Goal: Transaction & Acquisition: Purchase product/service

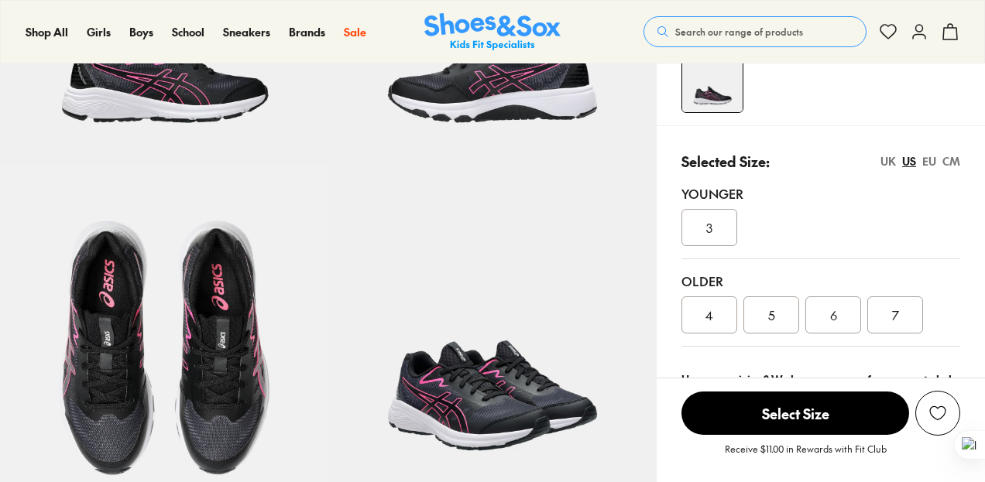
select select "*"
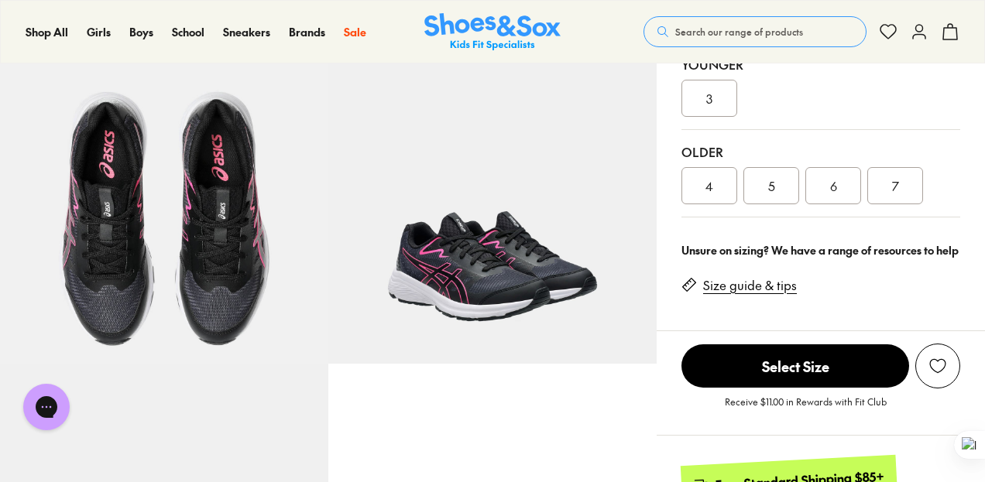
click at [748, 287] on link "Size guide & tips" at bounding box center [750, 285] width 94 height 17
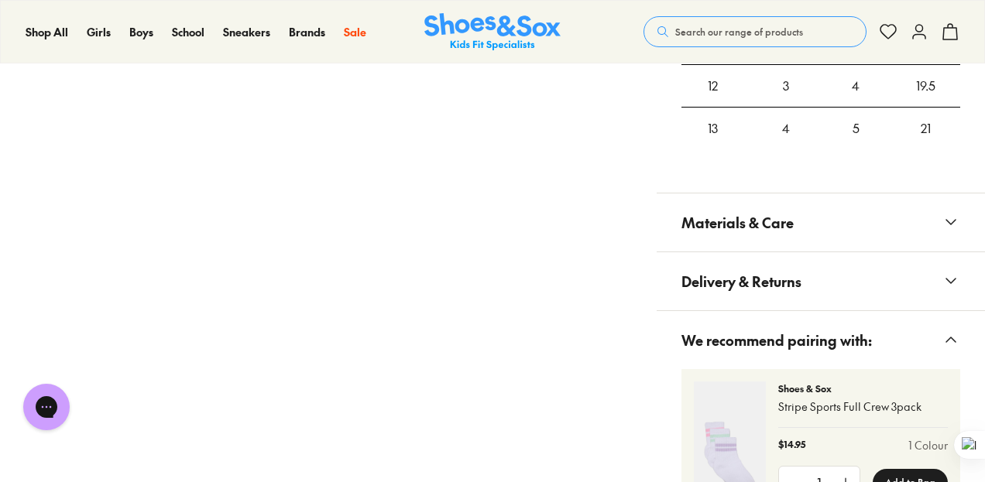
scroll to position [1091, 0]
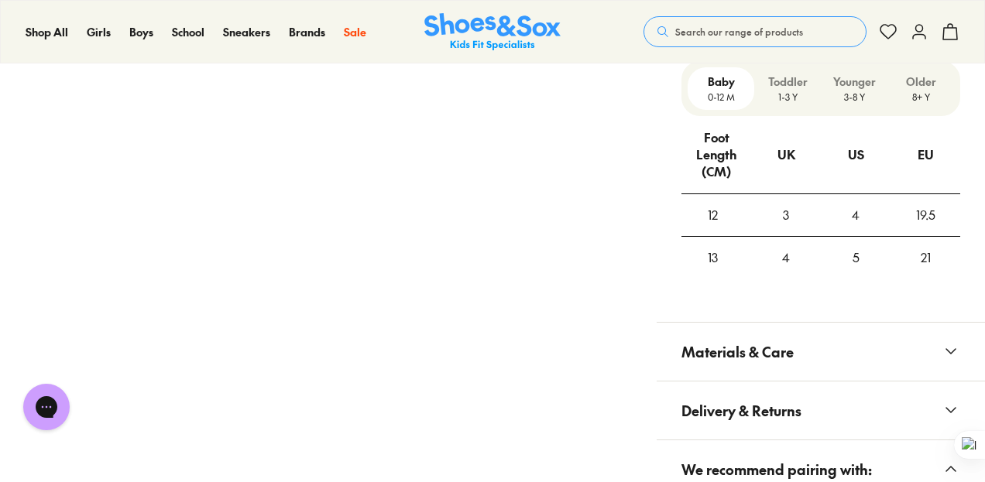
click at [779, 170] on div "UK" at bounding box center [786, 155] width 18 height 42
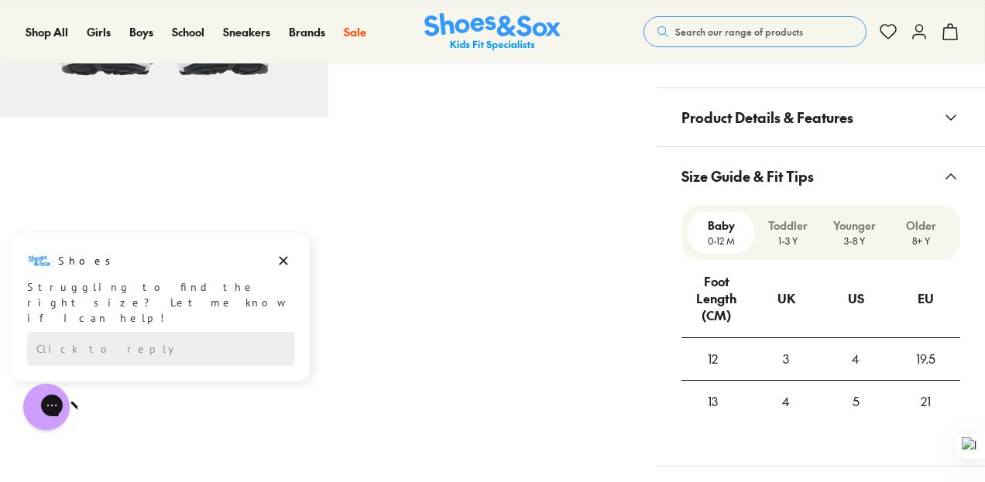
scroll to position [0, 0]
click at [921, 219] on div "Close dialog Join the FREE Fit Club & Get 10% Back Sign up to join our FREE Fit…" at bounding box center [492, 241] width 985 height 482
click at [917, 221] on p "Older" at bounding box center [920, 226] width 54 height 16
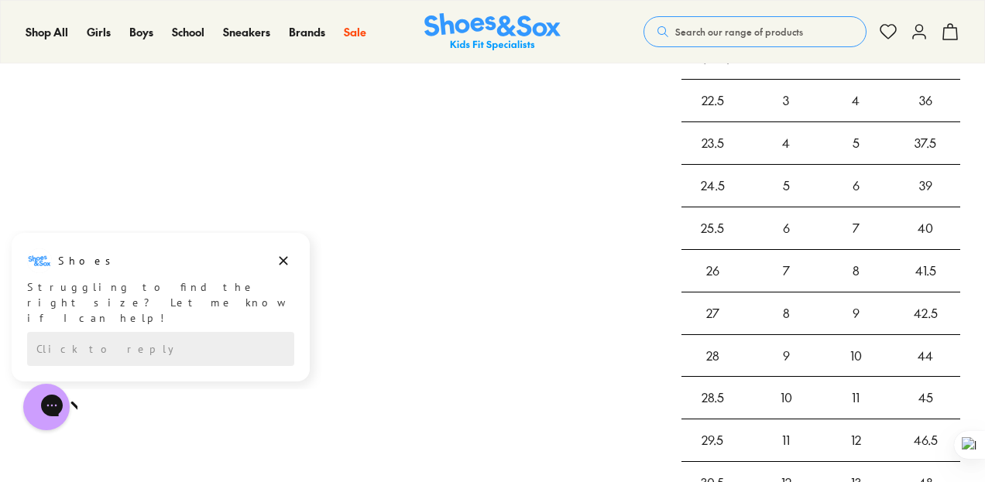
scroll to position [704, 0]
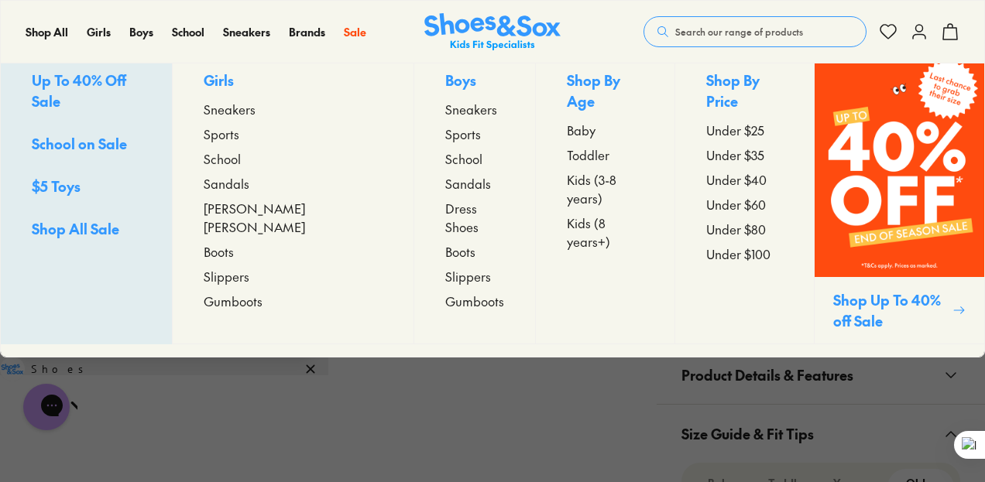
click at [255, 118] on span "Sneakers" at bounding box center [230, 109] width 52 height 19
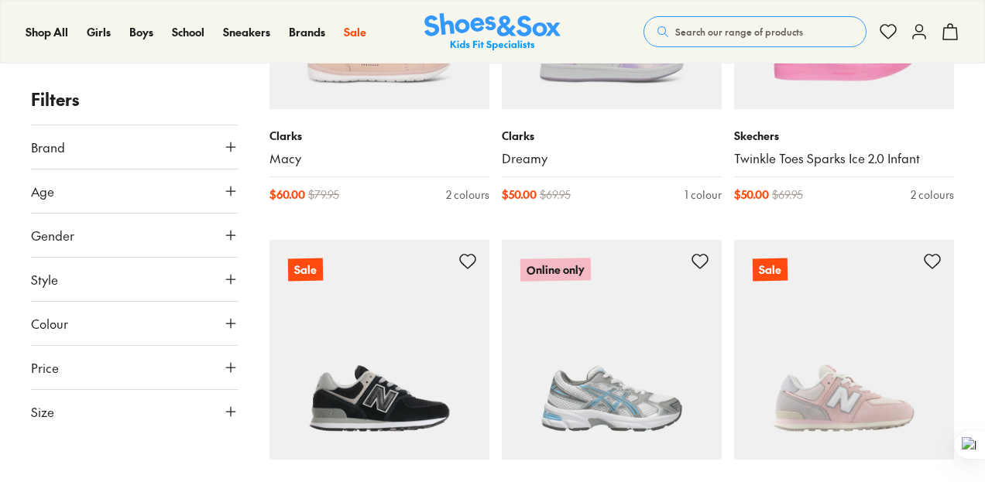
scroll to position [1032, 0]
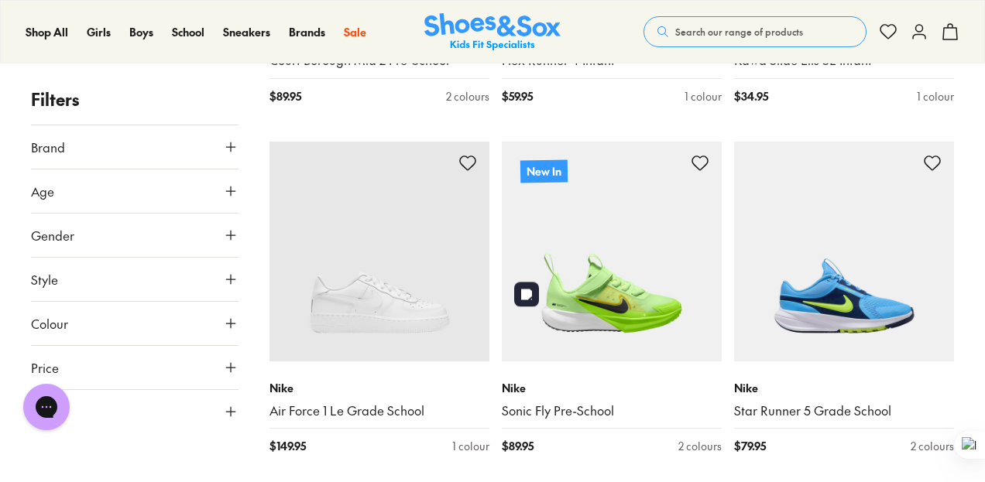
scroll to position [645, 0]
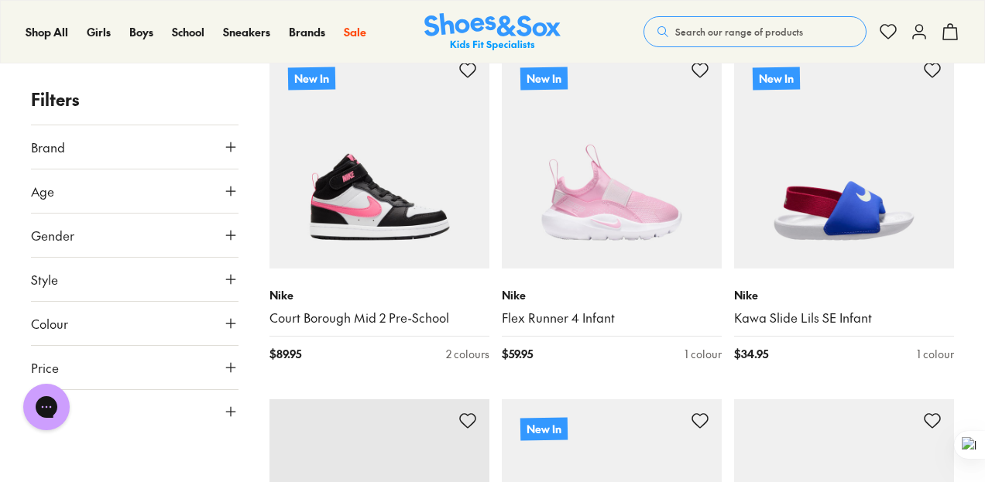
click at [232, 189] on icon at bounding box center [230, 190] width 15 height 15
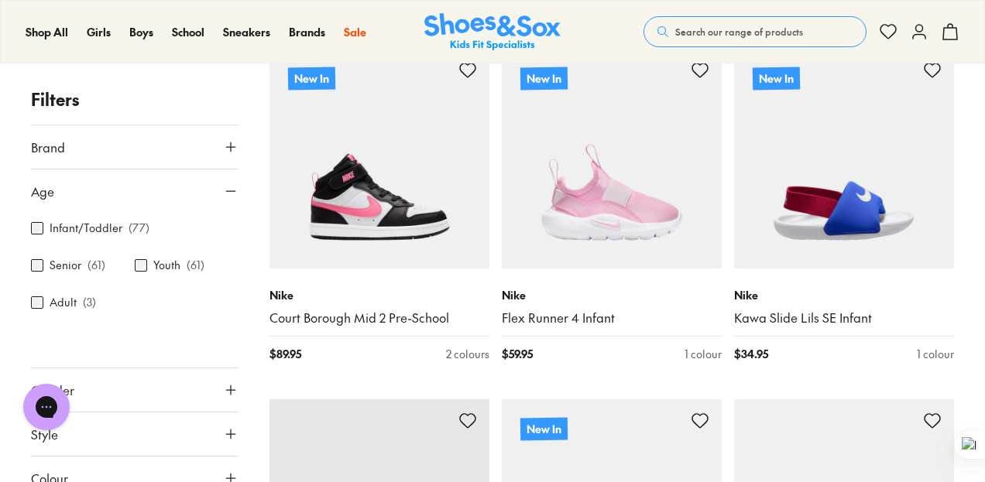
click at [62, 268] on label "Senior" at bounding box center [66, 266] width 32 height 16
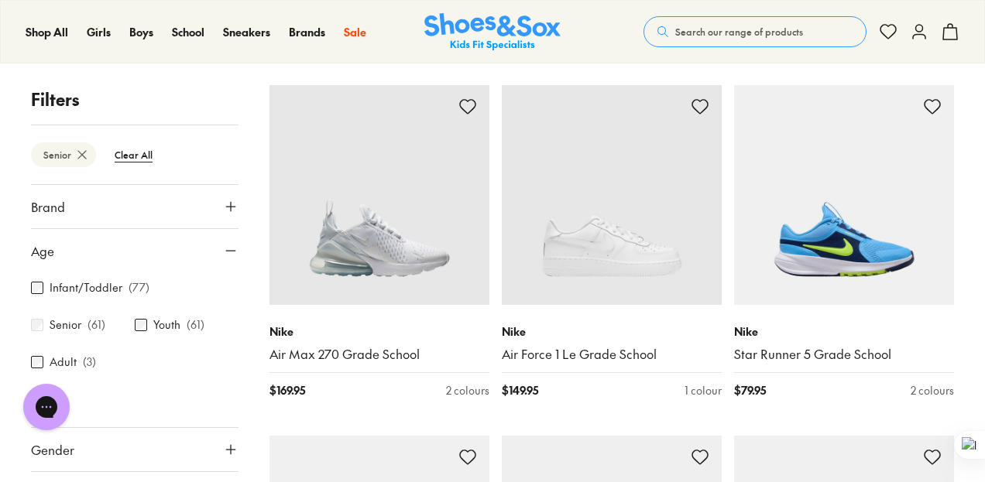
scroll to position [387, 0]
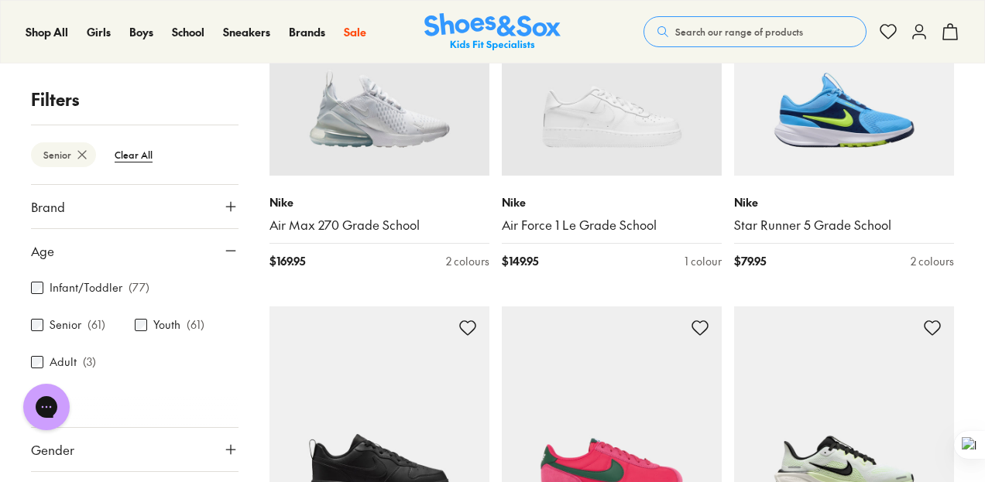
click at [166, 323] on label "Youth" at bounding box center [166, 325] width 27 height 16
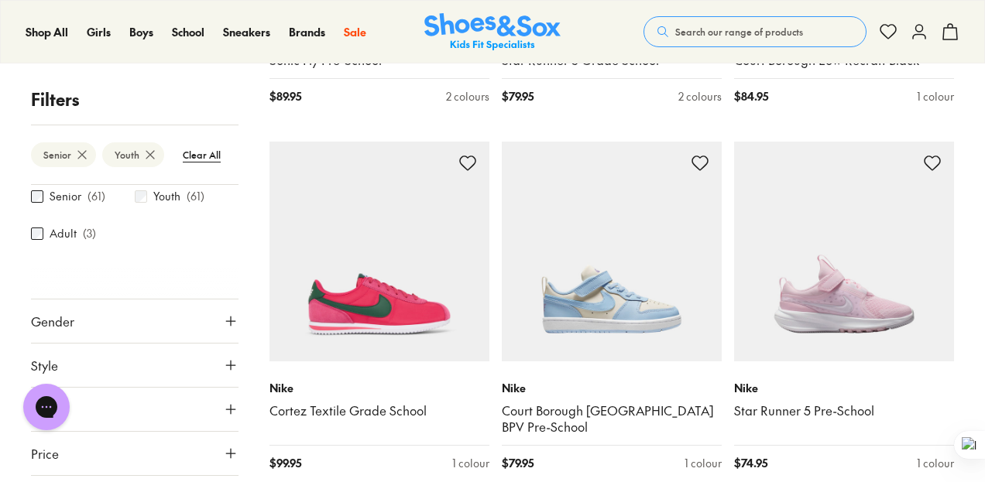
scroll to position [156, 0]
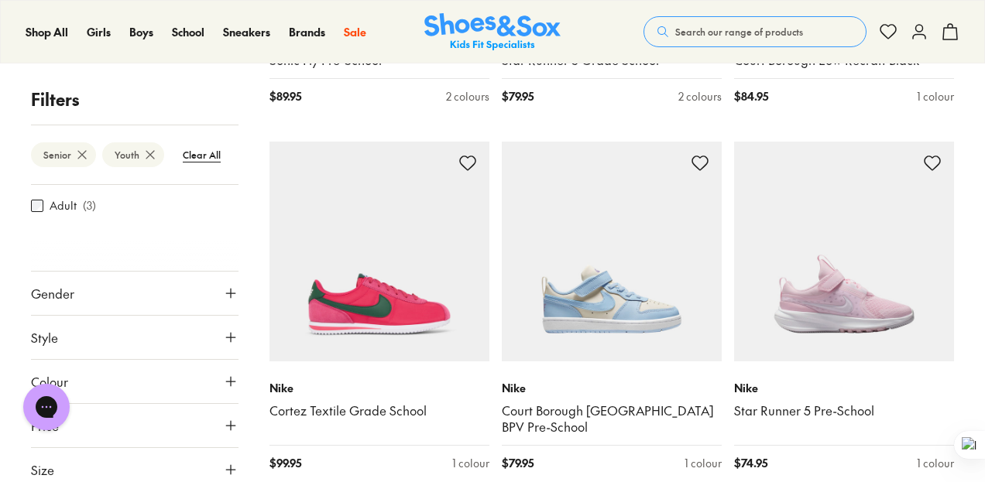
click at [175, 287] on button "Gender" at bounding box center [134, 293] width 207 height 43
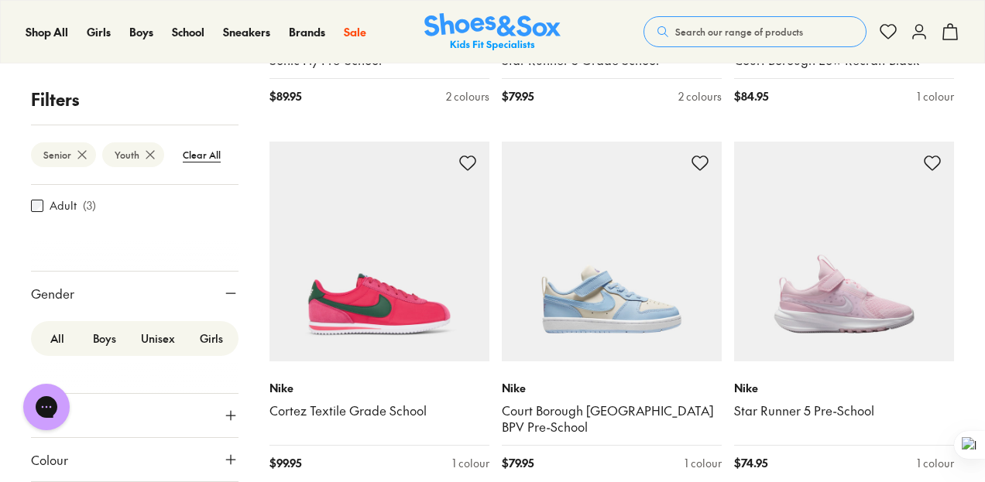
click at [207, 332] on label "Girls" at bounding box center [211, 338] width 48 height 29
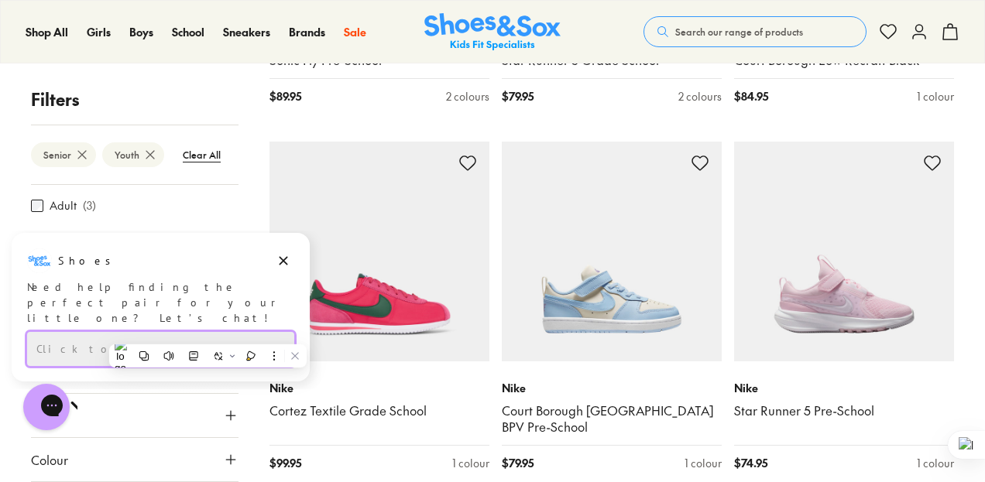
click at [204, 337] on div "Click to reply" at bounding box center [160, 349] width 267 height 34
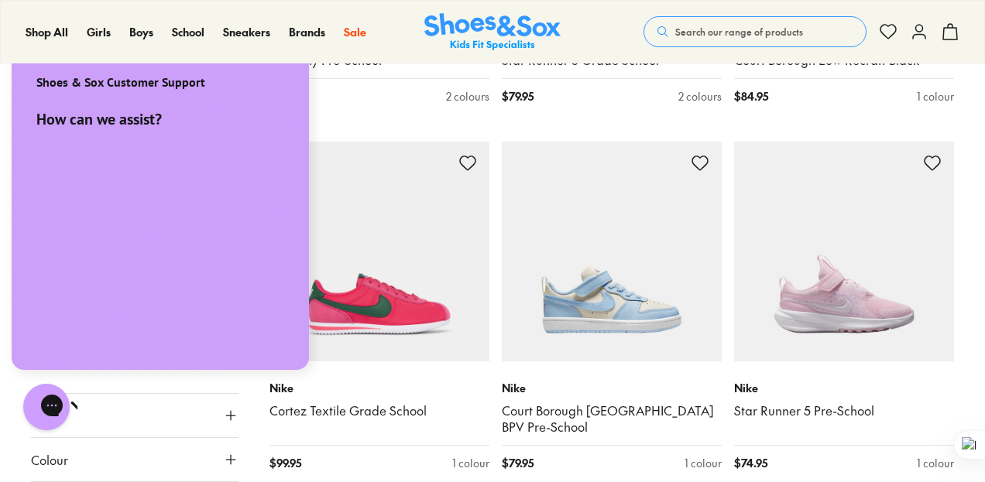
click at [197, 339] on div "Shoes & Sox Customer Support How can we assist?" at bounding box center [160, 210] width 320 height 343
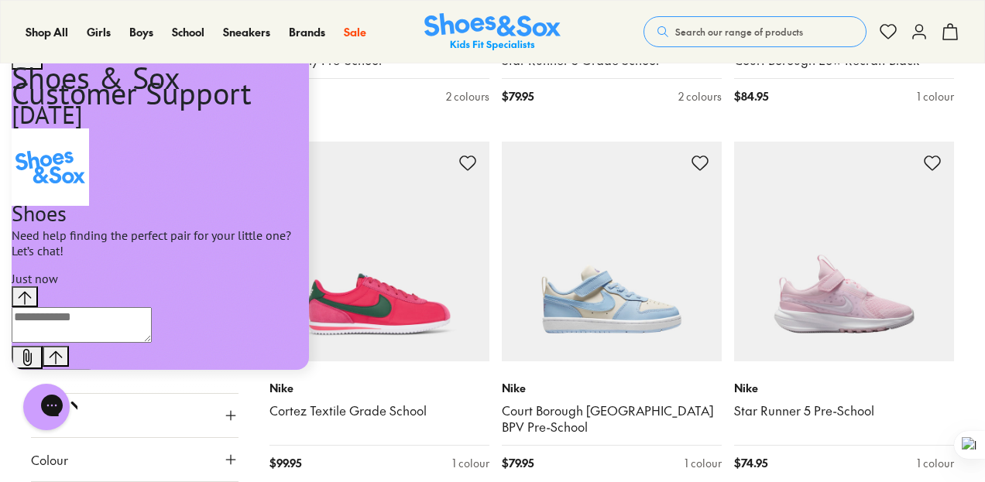
scroll to position [1032, 0]
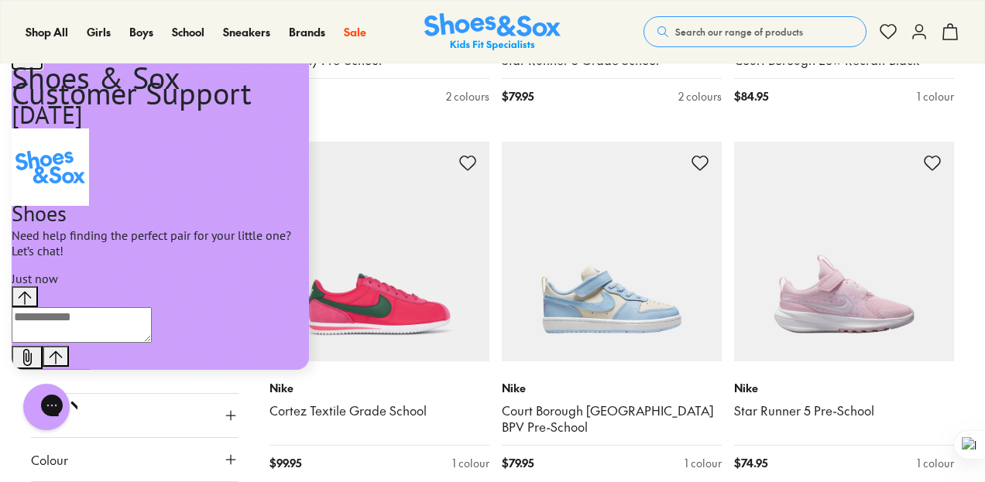
click at [25, 66] on icon "go to home page" at bounding box center [27, 58] width 19 height 19
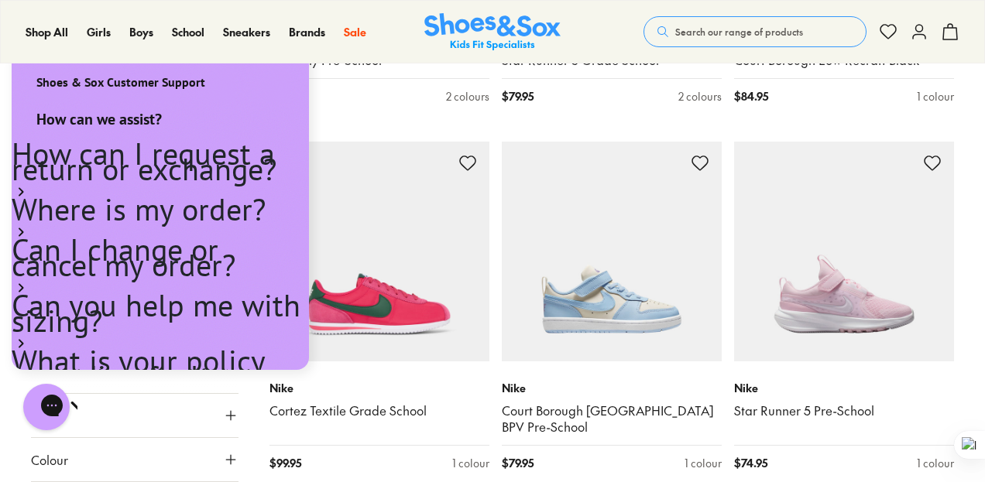
click at [94, 402] on icon "Close gorgias live chat" at bounding box center [101, 405] width 15 height 15
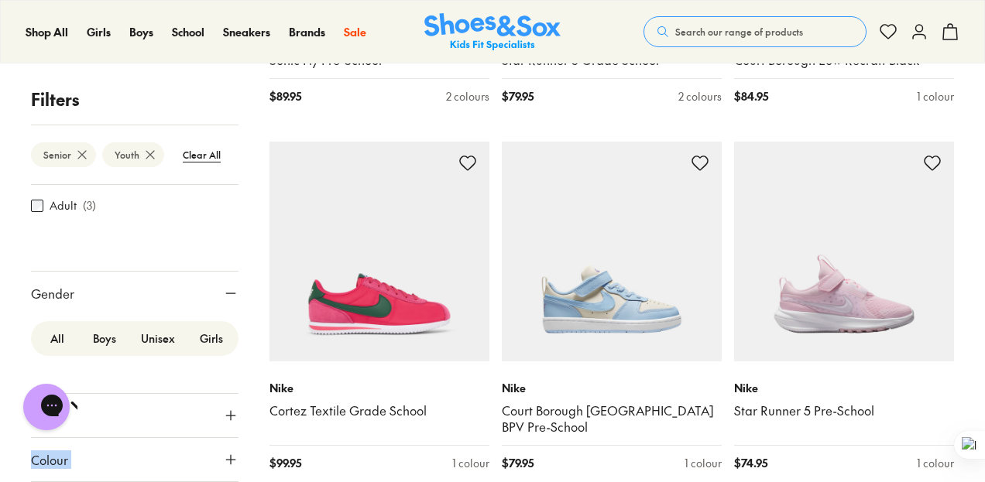
drag, startPoint x: 243, startPoint y: 324, endPoint x: 235, endPoint y: 367, distance: 43.4
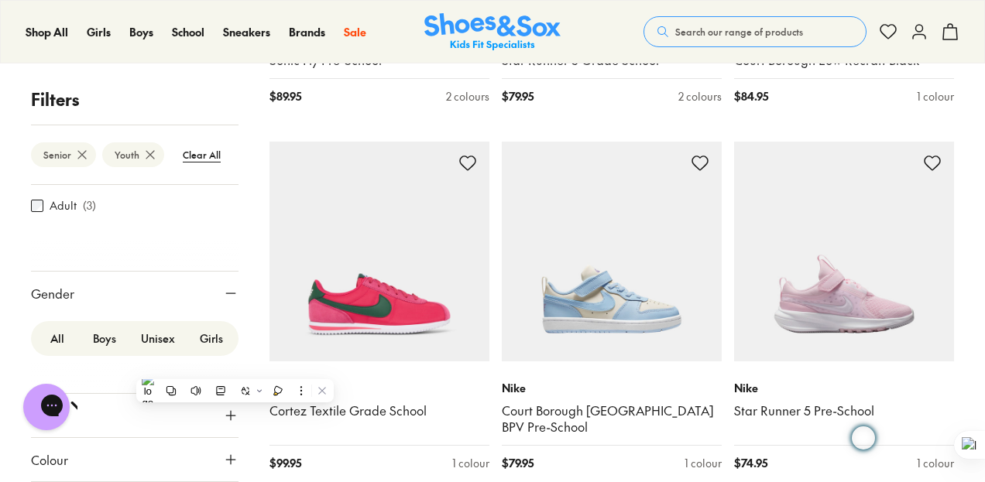
click at [204, 333] on label "Girls" at bounding box center [211, 338] width 48 height 29
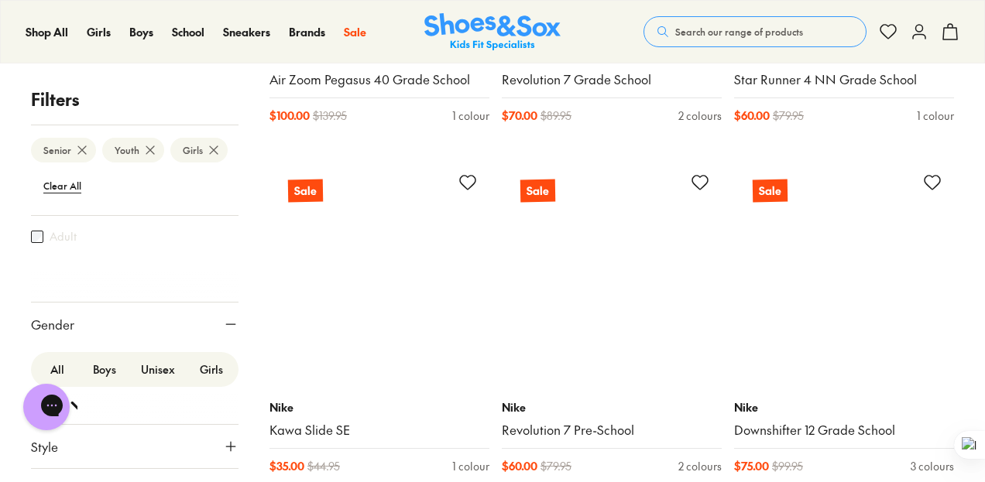
scroll to position [3483, 0]
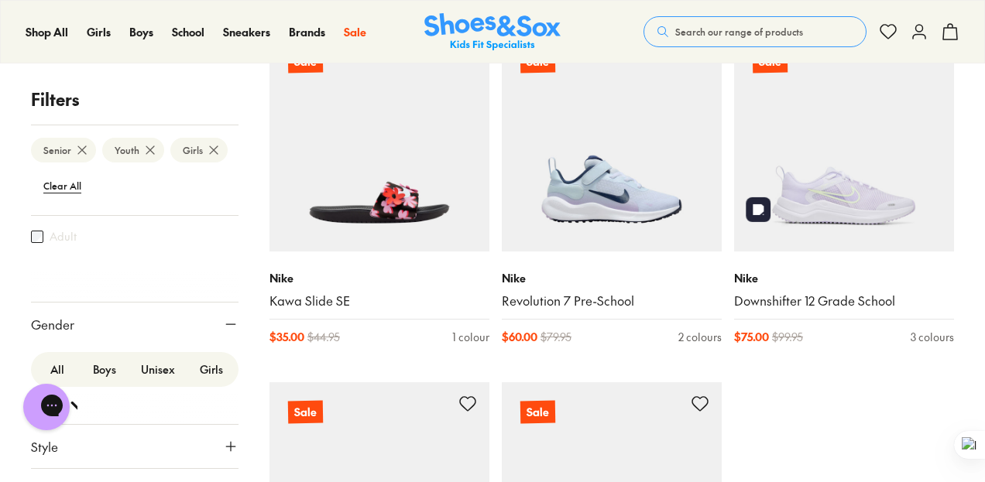
click at [844, 146] on img at bounding box center [844, 142] width 220 height 220
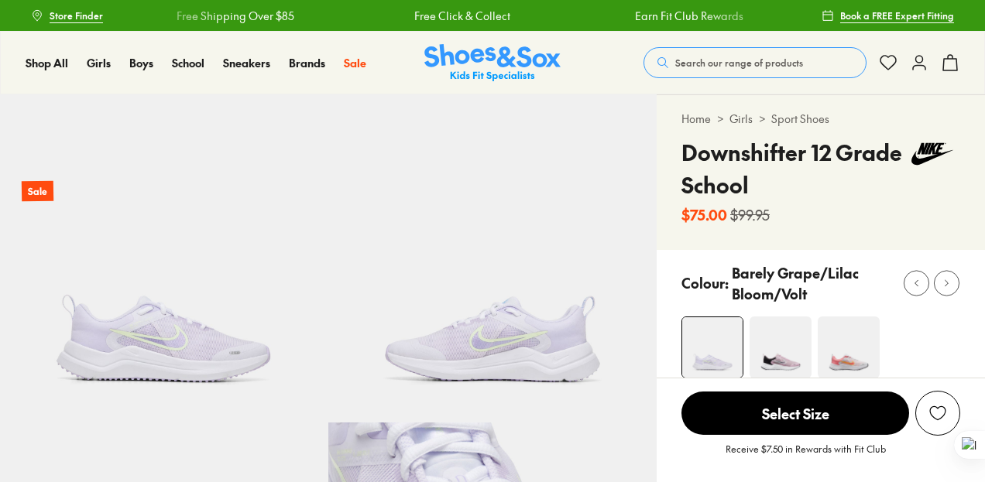
select select "*"
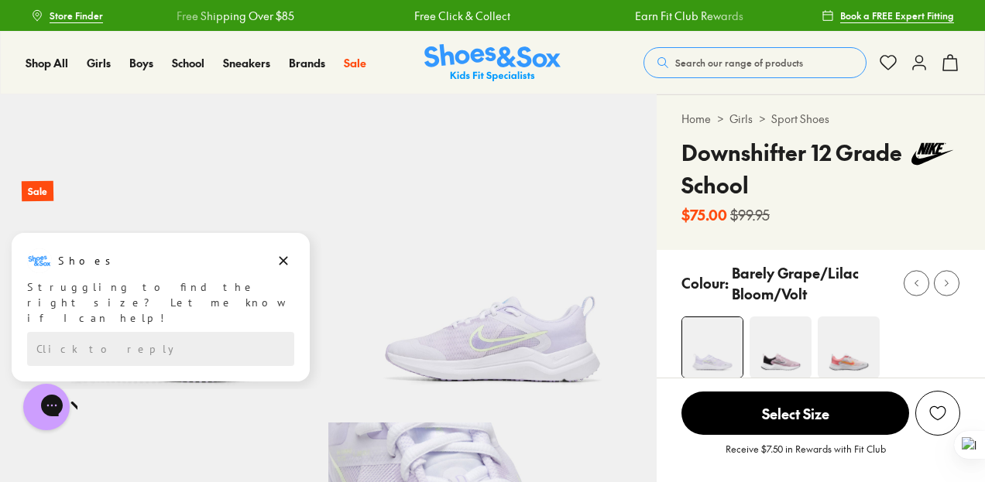
click at [286, 263] on icon "Dismiss campaign" at bounding box center [283, 261] width 9 height 9
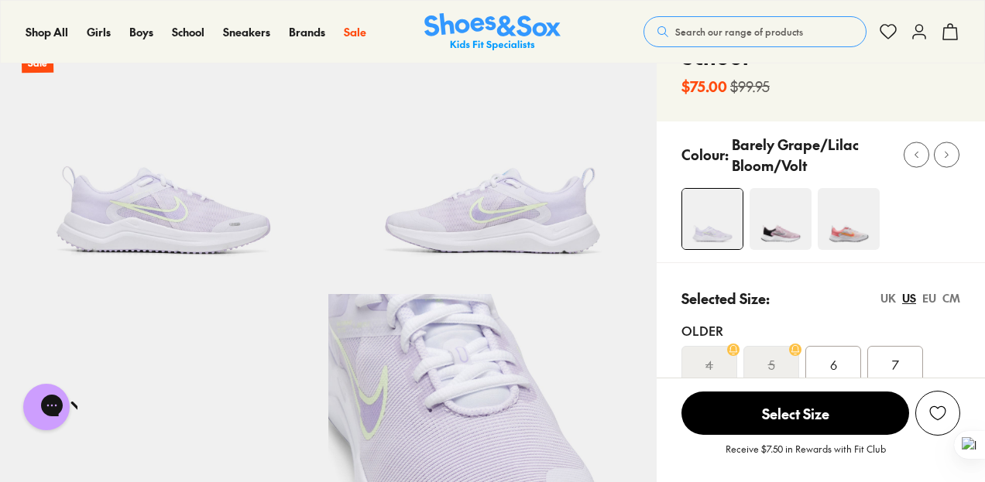
scroll to position [258, 0]
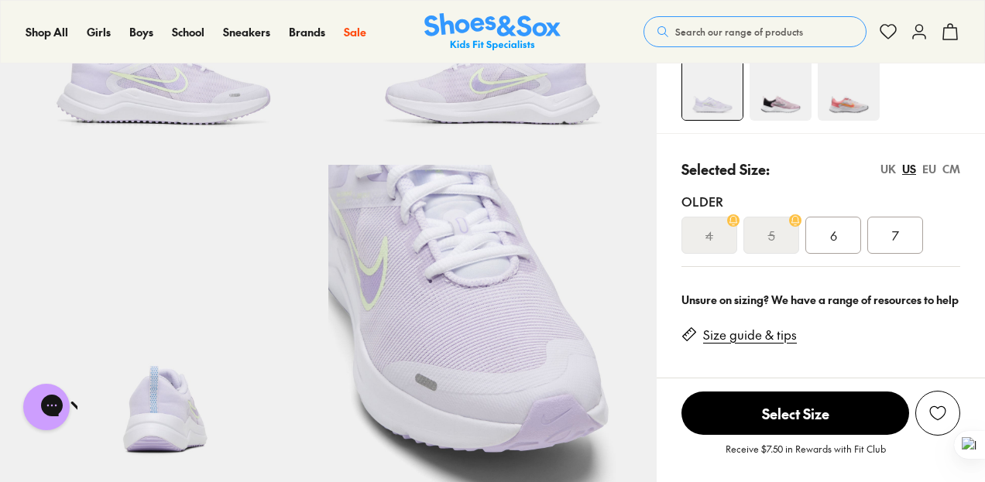
click at [841, 234] on div "6" at bounding box center [833, 235] width 56 height 37
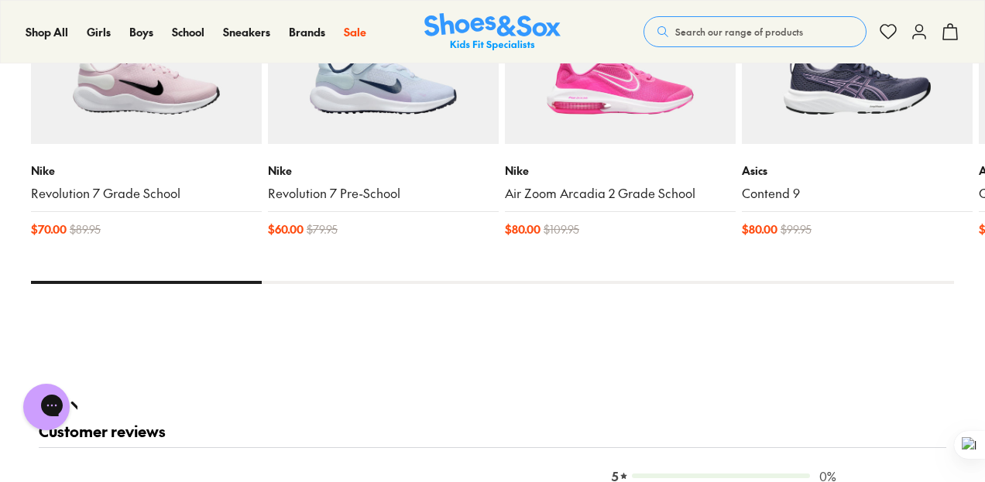
scroll to position [1548, 0]
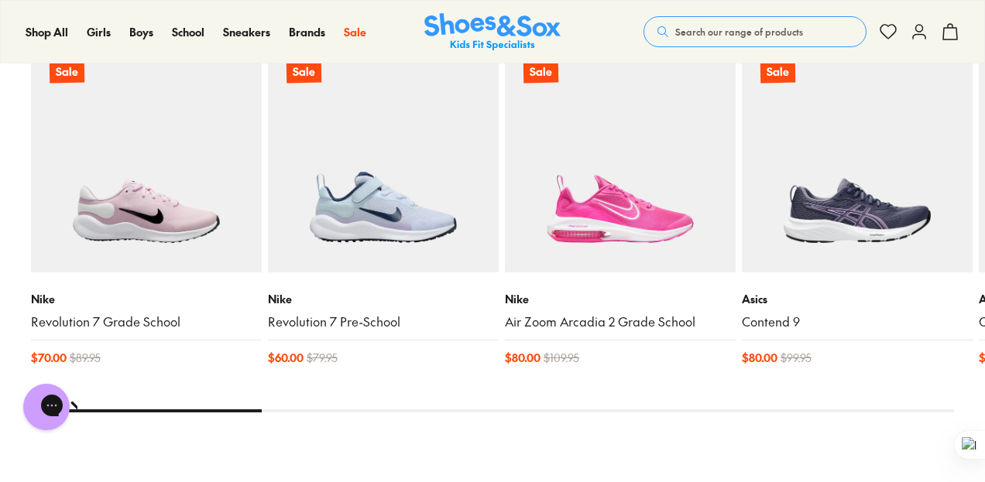
click at [303, 409] on div at bounding box center [492, 410] width 923 height 3
drag, startPoint x: 220, startPoint y: 402, endPoint x: 313, endPoint y: 420, distance: 94.6
click at [313, 420] on div "You Might Like Recently Viewed Sale Nike Revolution 7 Grade School $ 70.00 $ 89…" at bounding box center [492, 223] width 923 height 490
drag, startPoint x: 245, startPoint y: 408, endPoint x: 558, endPoint y: 386, distance: 313.5
click at [521, 407] on div "You Might Like Recently Viewed Sale Nike Revolution 7 Grade School $ 70.00 $ 89…" at bounding box center [492, 223] width 923 height 490
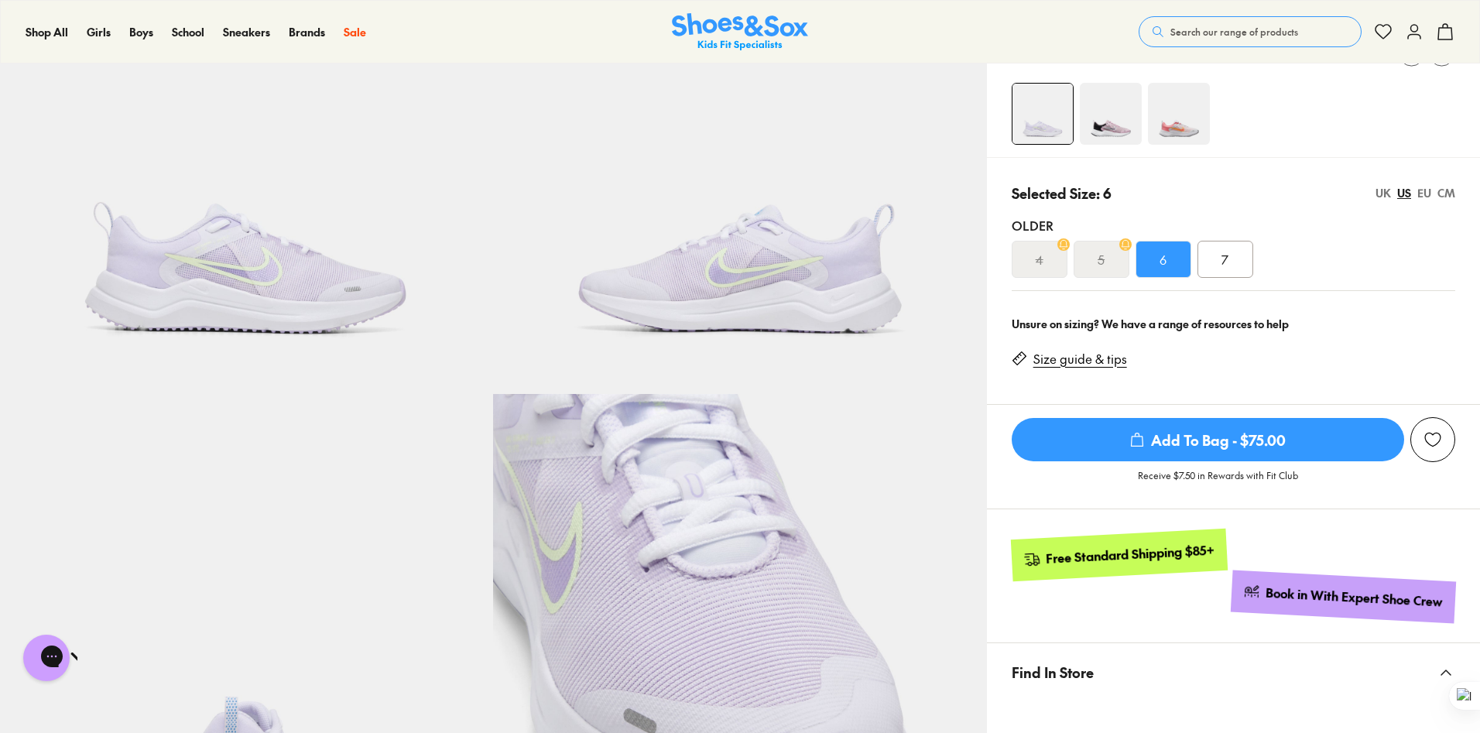
scroll to position [387, 0]
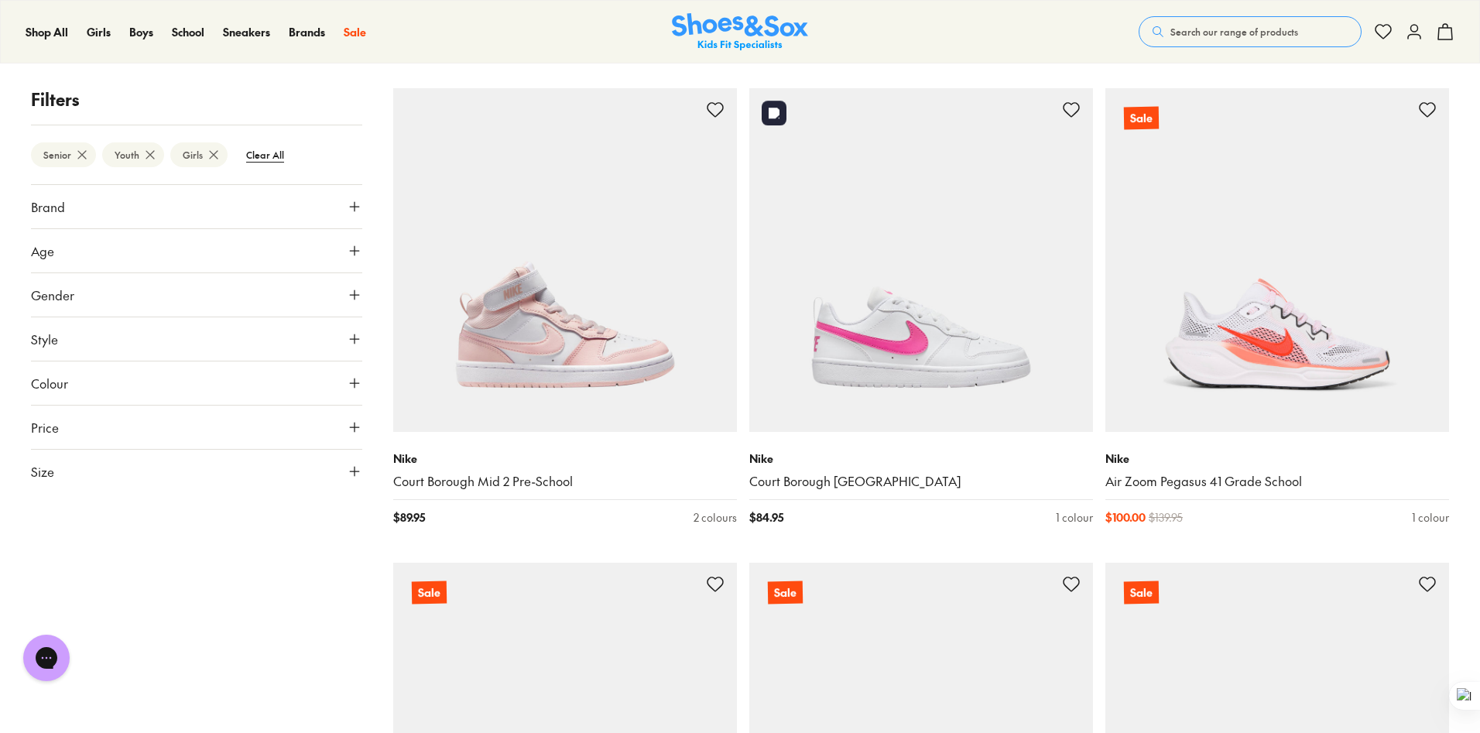
scroll to position [3945, 0]
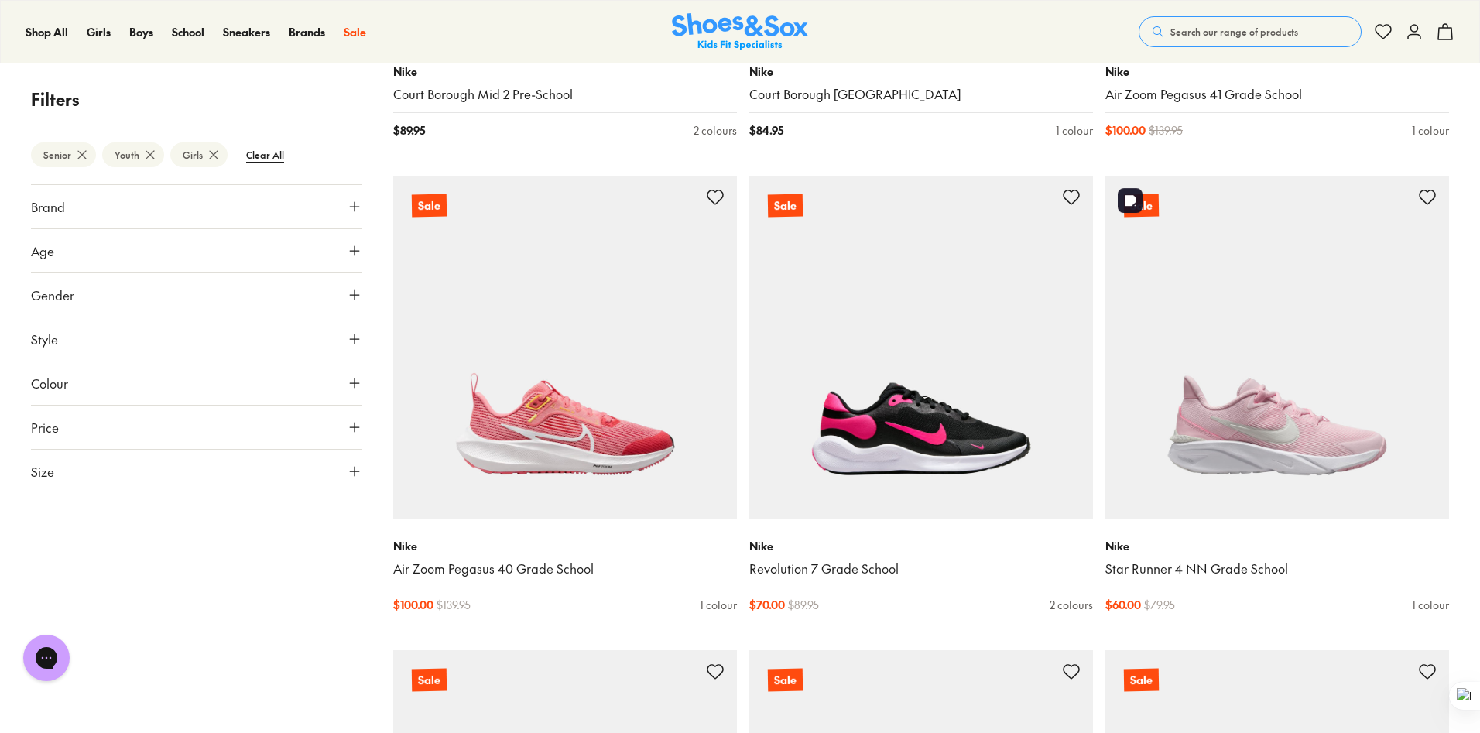
click at [1284, 425] on img at bounding box center [1277, 348] width 344 height 344
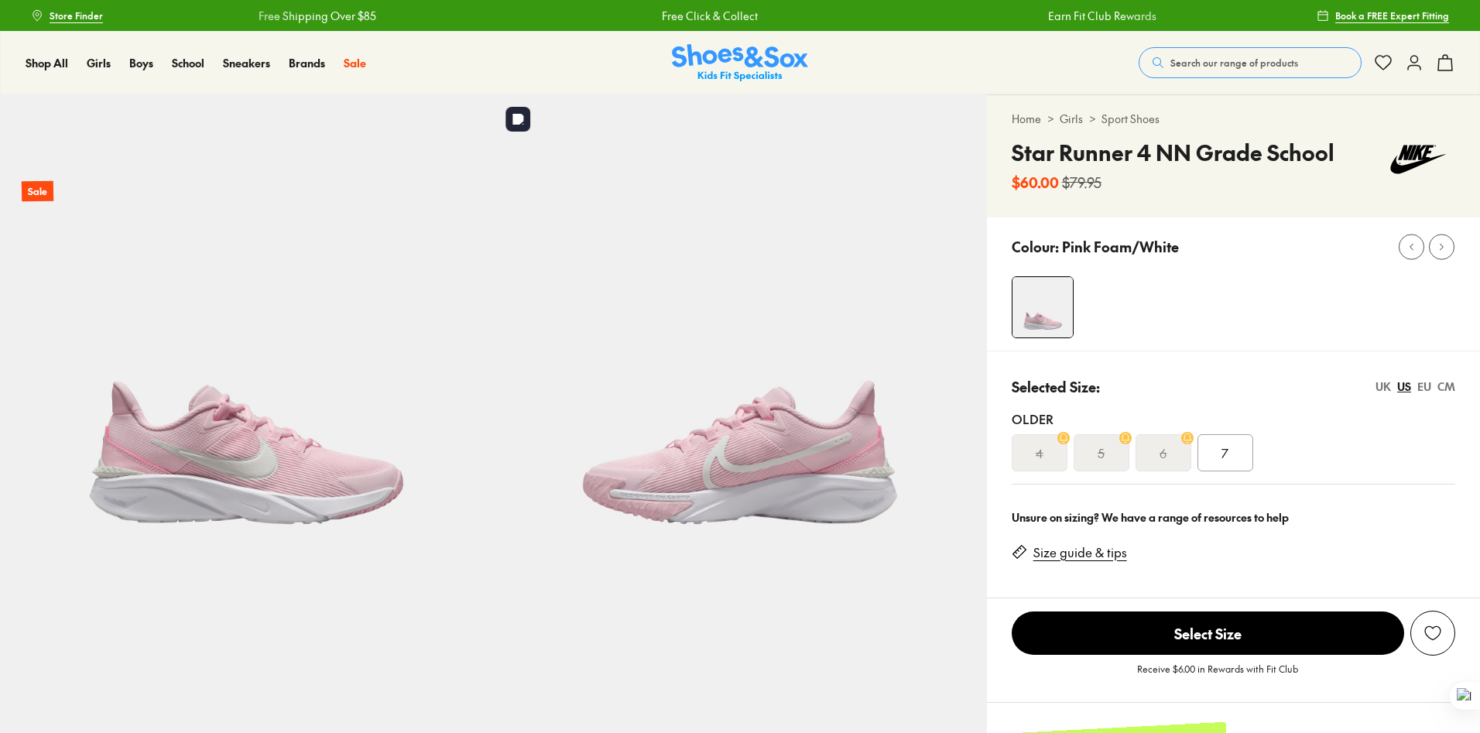
select select "*"
click at [740, 481] on img at bounding box center [739, 340] width 493 height 493
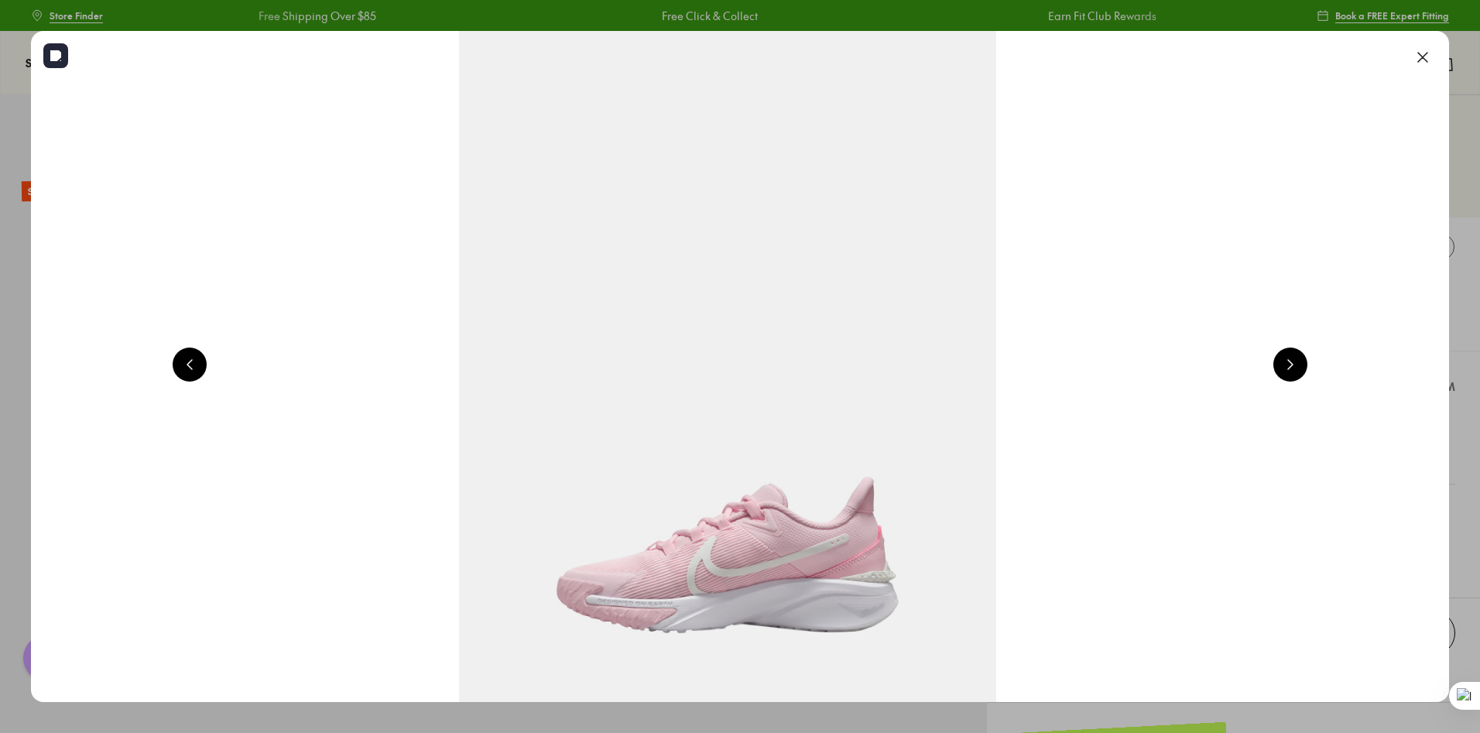
click at [1430, 59] on button at bounding box center [1423, 57] width 34 height 34
